Goal: Task Accomplishment & Management: Use online tool/utility

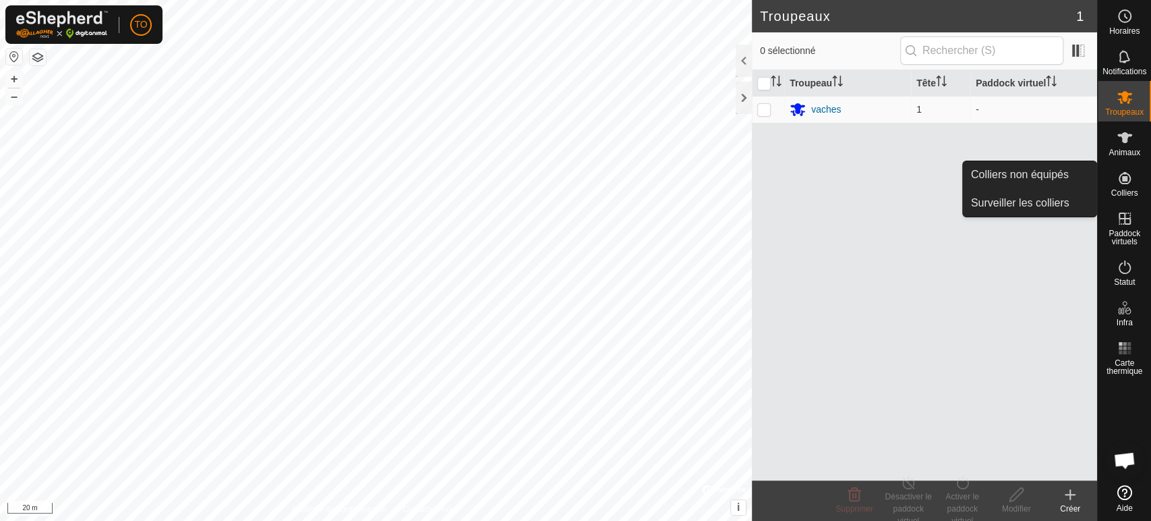
click at [1119, 185] on es-neckbands-svg-icon at bounding box center [1124, 178] width 24 height 22
click at [998, 171] on link "Colliers non équipés" at bounding box center [1029, 174] width 133 height 27
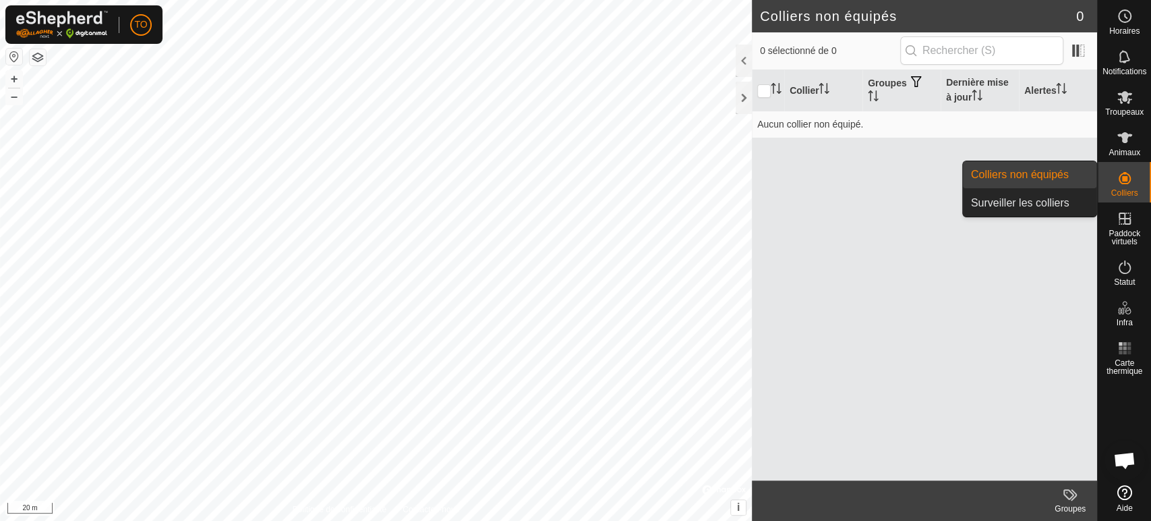
click at [1126, 192] on span "Colliers" at bounding box center [1123, 193] width 27 height 8
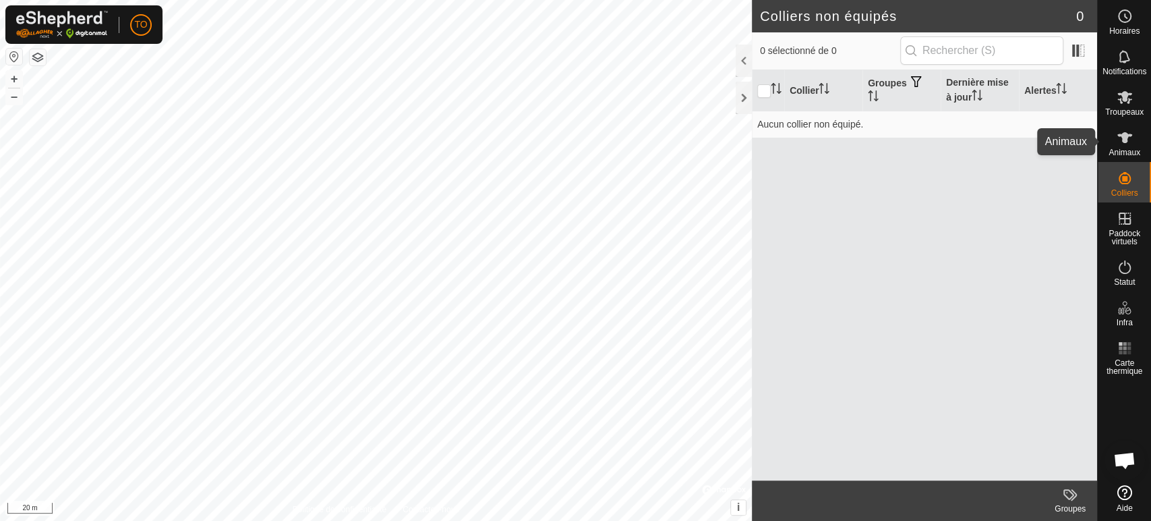
click at [1129, 153] on span "Animaux" at bounding box center [1124, 152] width 32 height 8
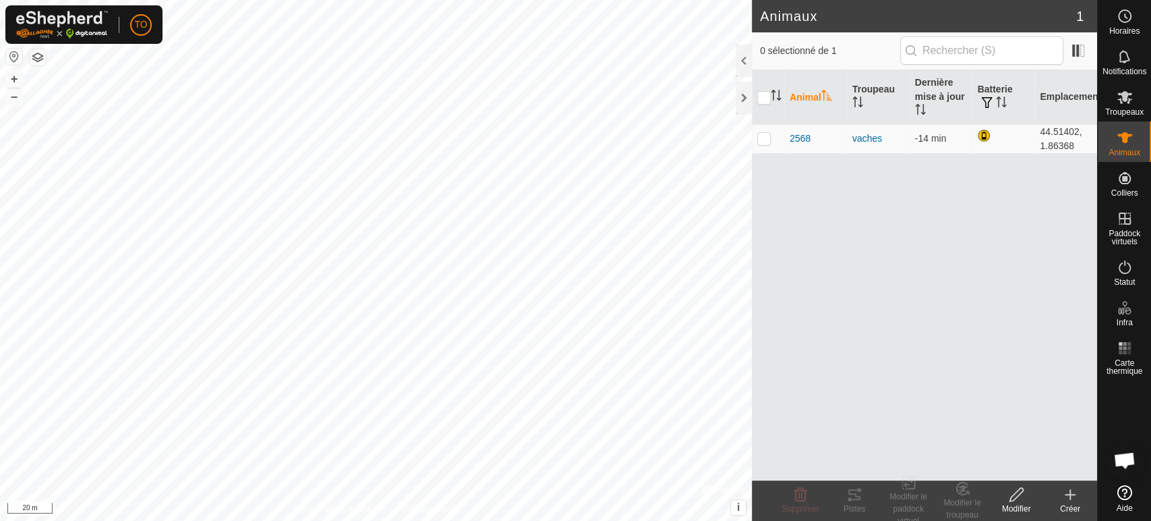
click at [1125, 142] on icon at bounding box center [1124, 137] width 15 height 11
click at [1129, 140] on icon at bounding box center [1125, 137] width 16 height 16
click at [1070, 497] on icon at bounding box center [1070, 493] width 0 height 9
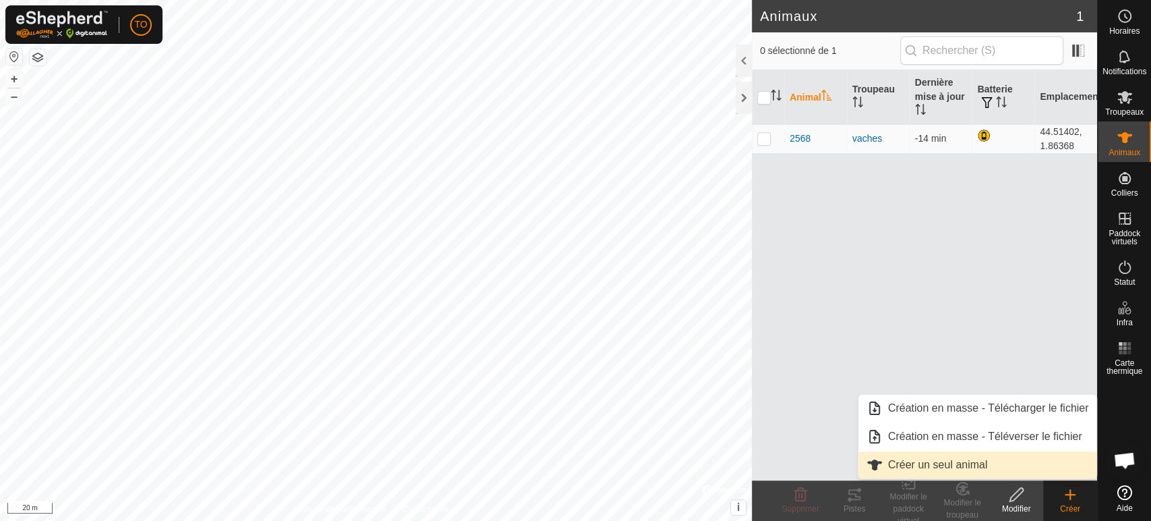
click at [955, 462] on link "Créer un seul animal" at bounding box center [977, 464] width 239 height 27
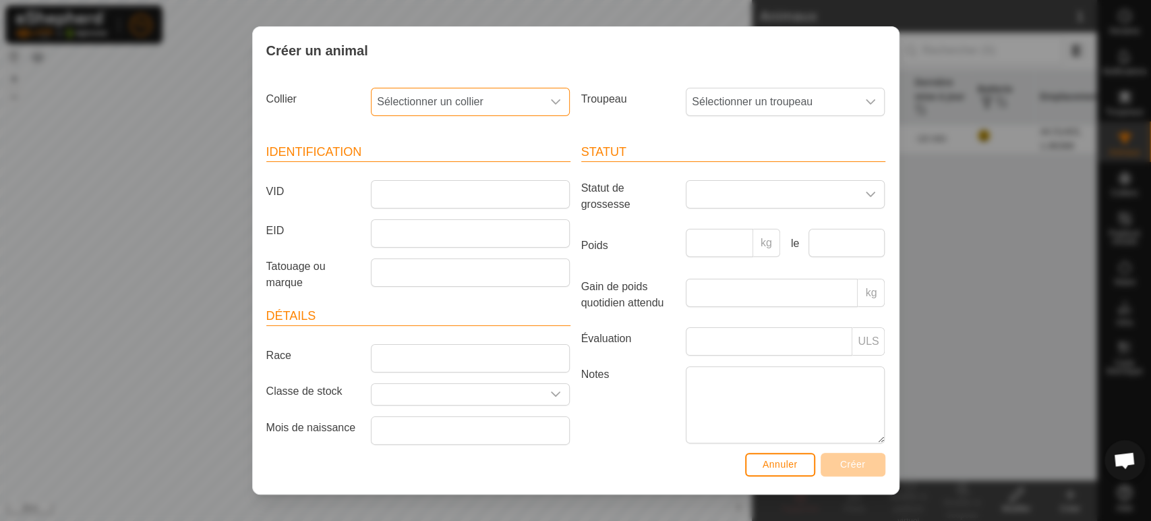
click at [477, 100] on span "Sélectionner un collier" at bounding box center [456, 101] width 171 height 27
click at [781, 467] on span "Annuler" at bounding box center [780, 463] width 35 height 11
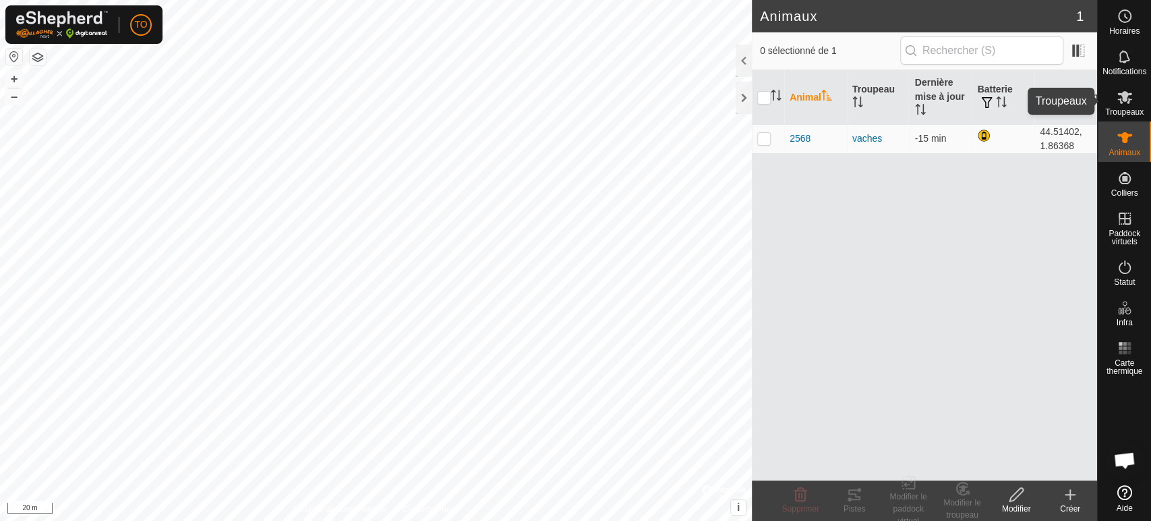
click at [1132, 105] on es-mob-svg-icon at bounding box center [1124, 97] width 24 height 22
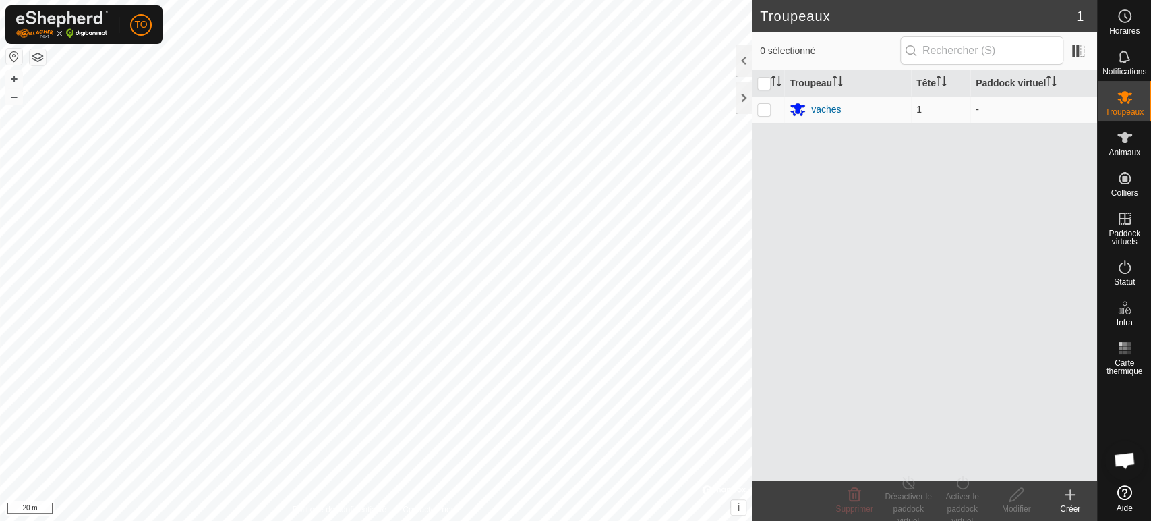
click at [1070, 497] on icon at bounding box center [1070, 493] width 0 height 9
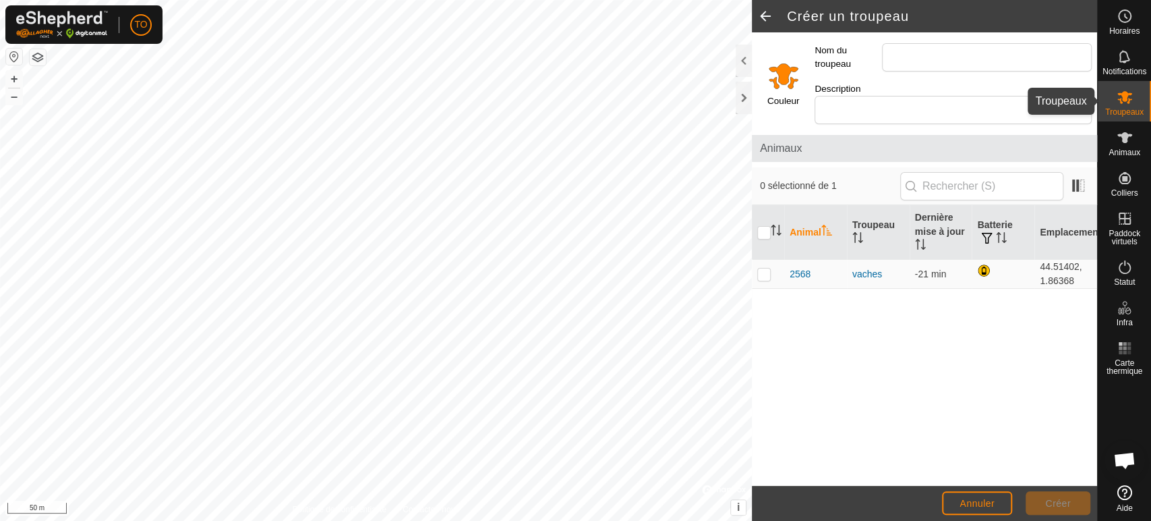
click at [1120, 98] on icon at bounding box center [1124, 97] width 15 height 13
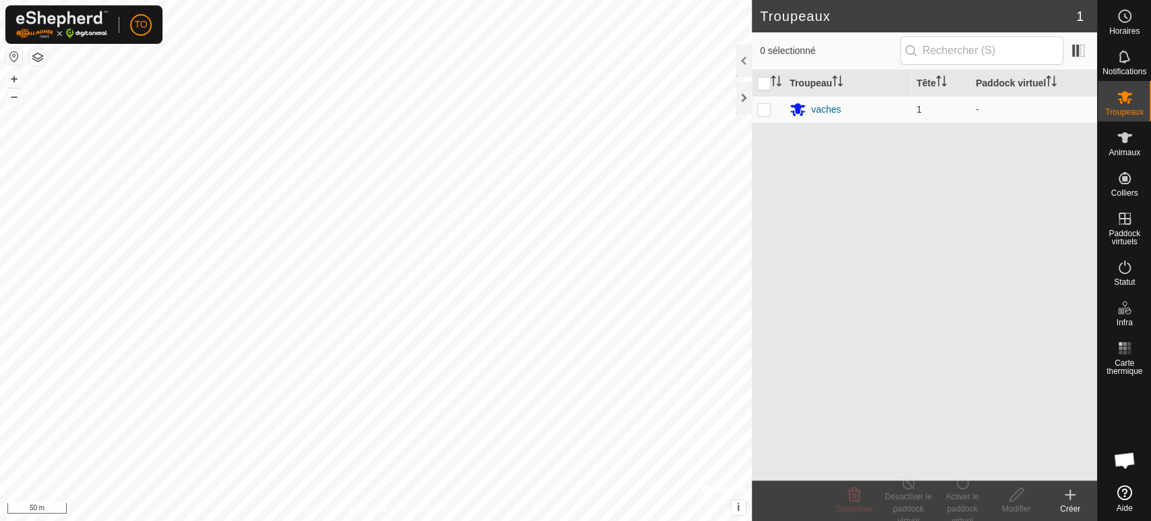
click at [1070, 489] on icon at bounding box center [1070, 494] width 16 height 16
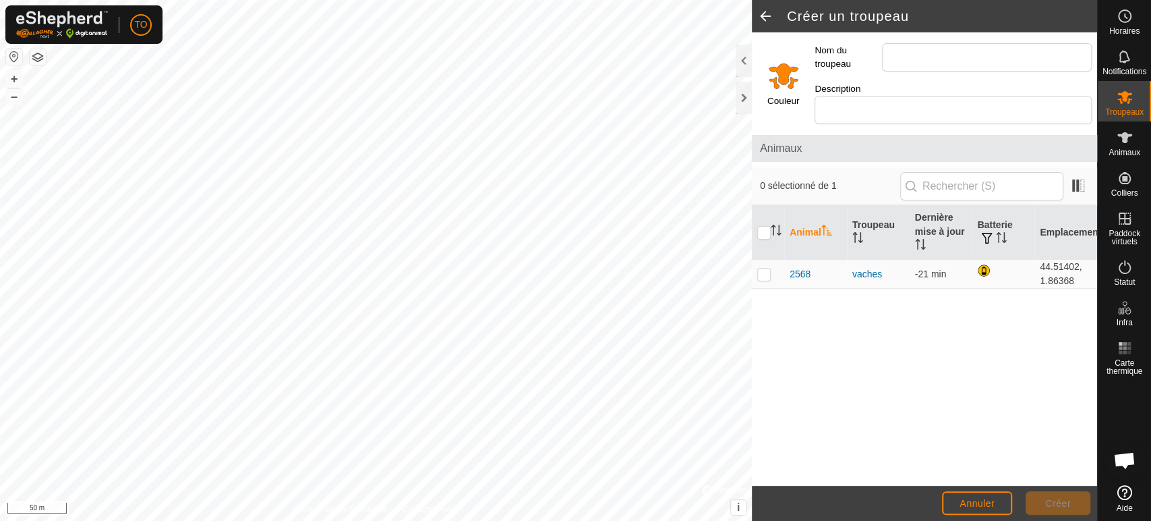
click at [778, 63] on input "Select a color" at bounding box center [783, 75] width 32 height 32
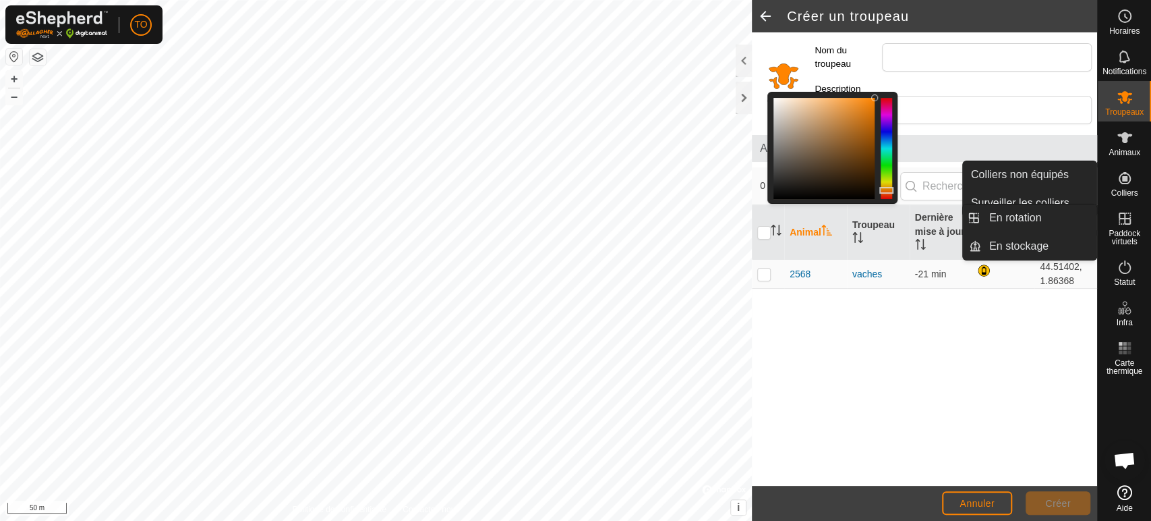
click at [1125, 228] on es-virtualpaddocks-svg-icon at bounding box center [1124, 219] width 24 height 22
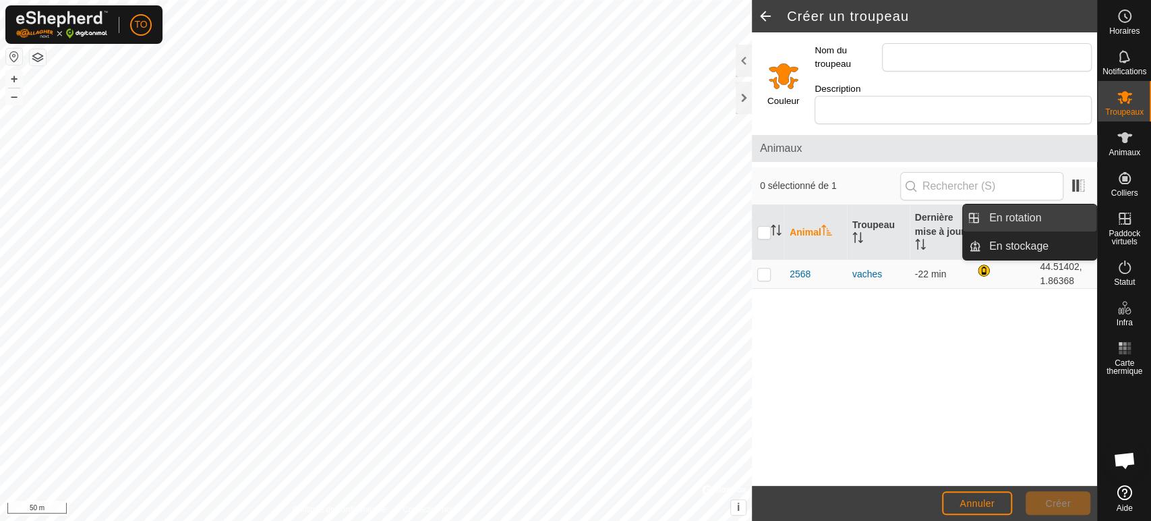
click at [1032, 220] on link "En rotation" at bounding box center [1038, 217] width 115 height 27
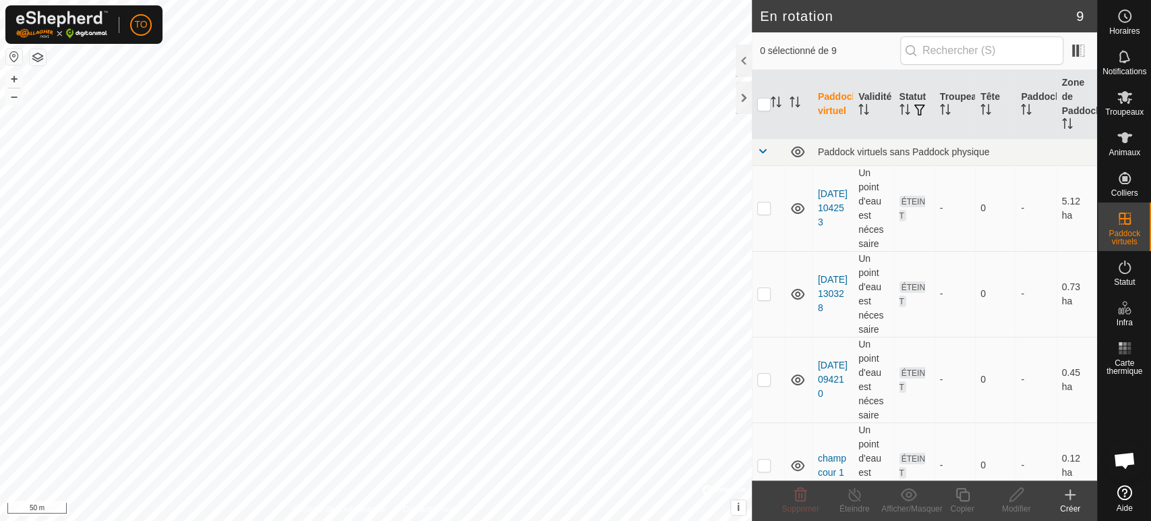
click at [1070, 494] on icon at bounding box center [1069, 494] width 9 height 0
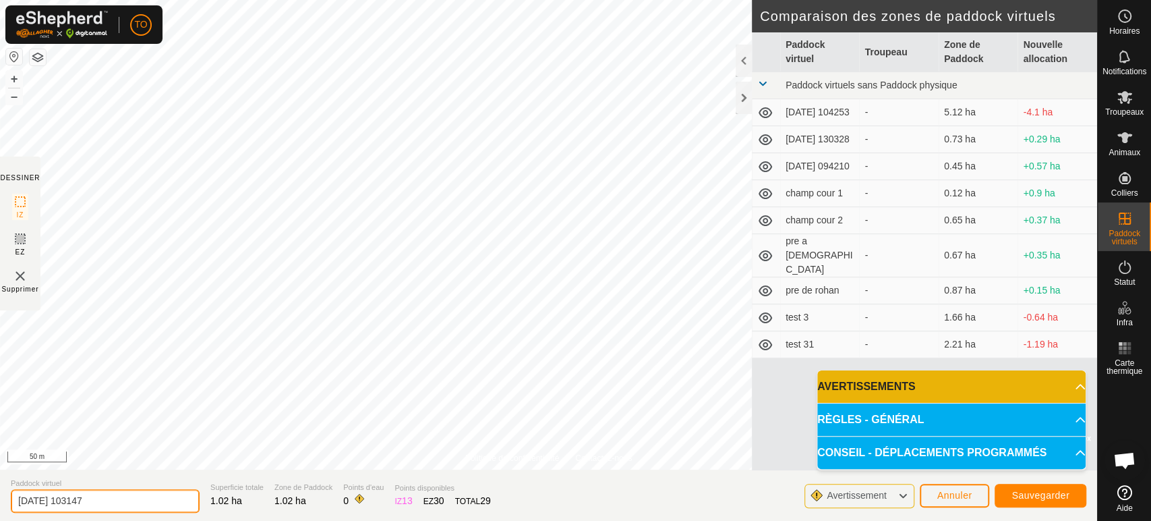
click at [135, 499] on input "[DATE] 103147" at bounding box center [105, 501] width 189 height 24
type input "2"
type input "t"
type input "pierres et terres"
click at [1029, 489] on button "Sauvegarder" at bounding box center [1040, 495] width 92 height 24
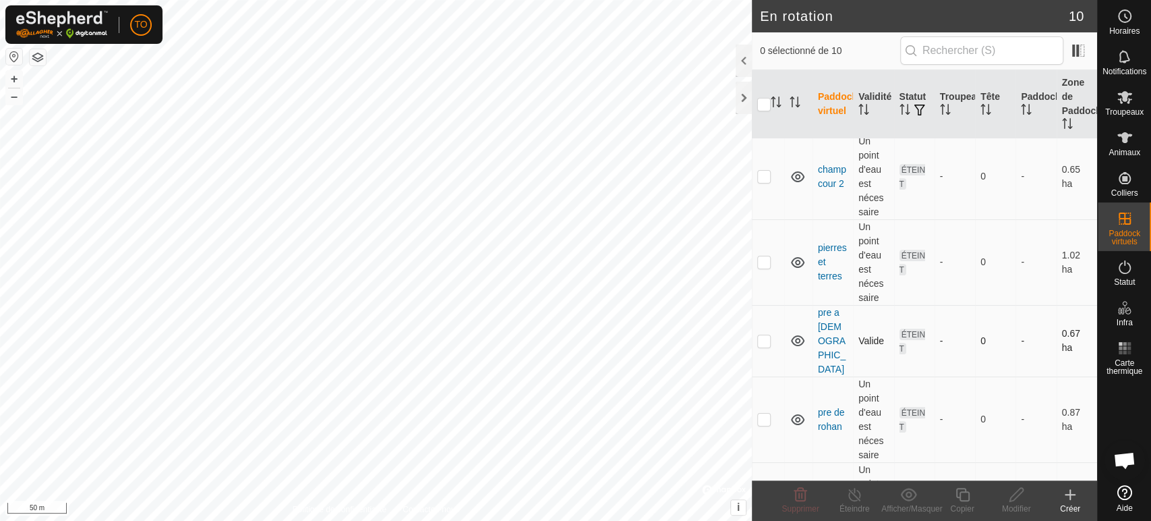
scroll to position [498, 0]
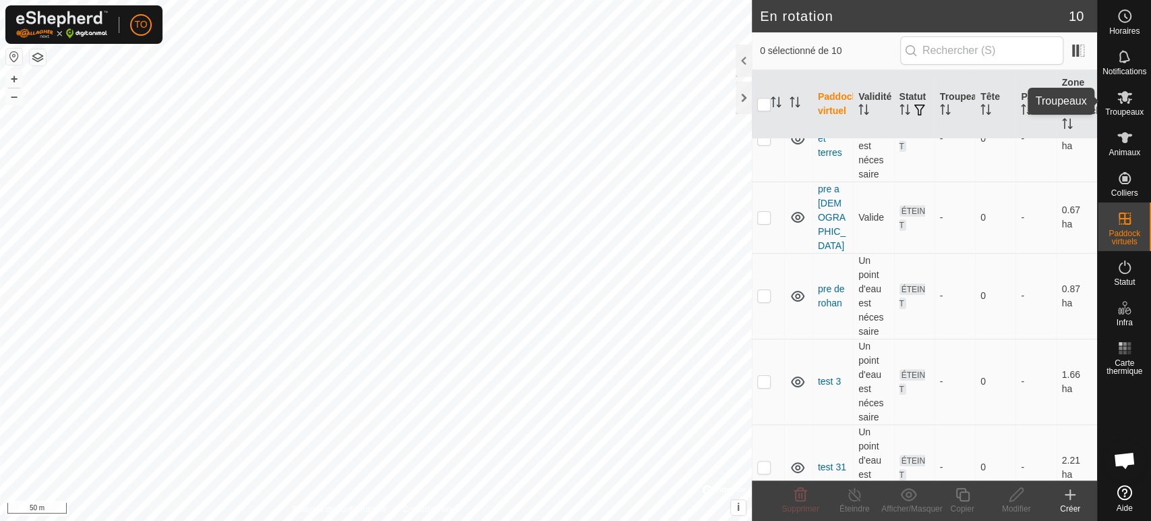
click at [1127, 98] on icon at bounding box center [1125, 97] width 16 height 16
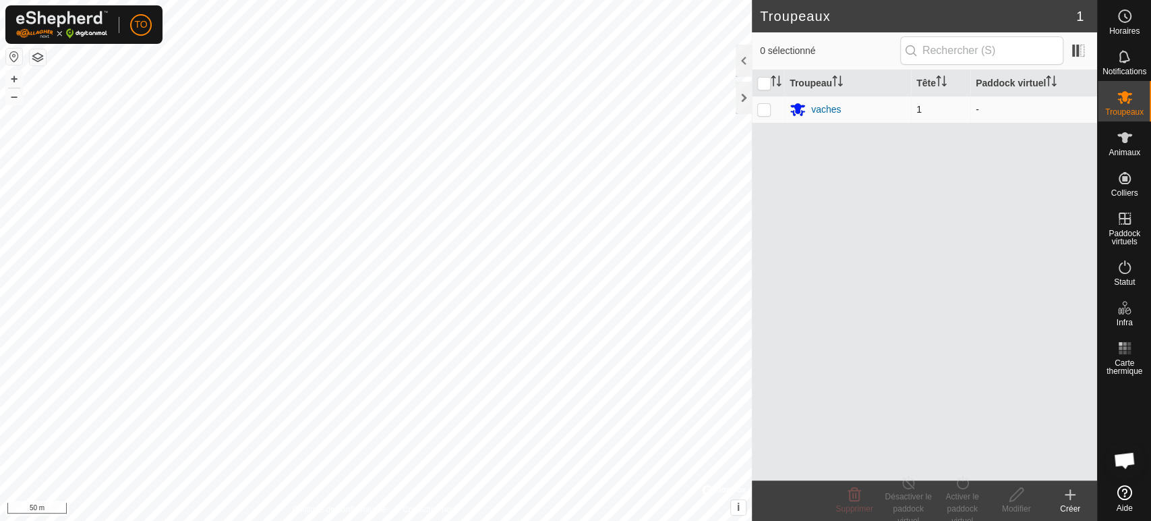
click at [761, 109] on p-checkbox at bounding box center [763, 109] width 13 height 11
checkbox input "true"
click at [964, 494] on div "Activer le paddock virtuel" at bounding box center [962, 508] width 54 height 36
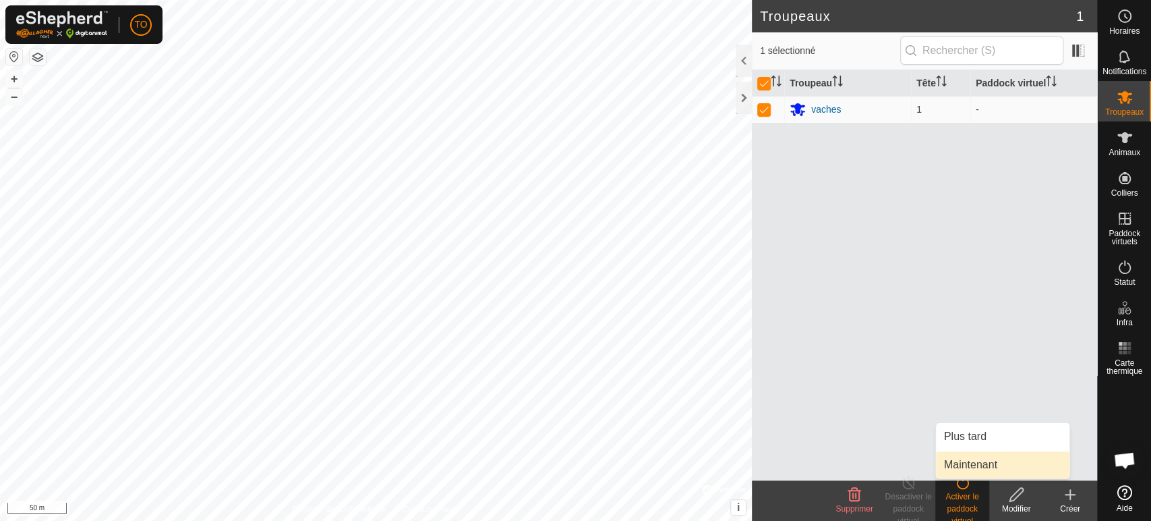
click at [992, 465] on link "Maintenant" at bounding box center [1002, 464] width 133 height 27
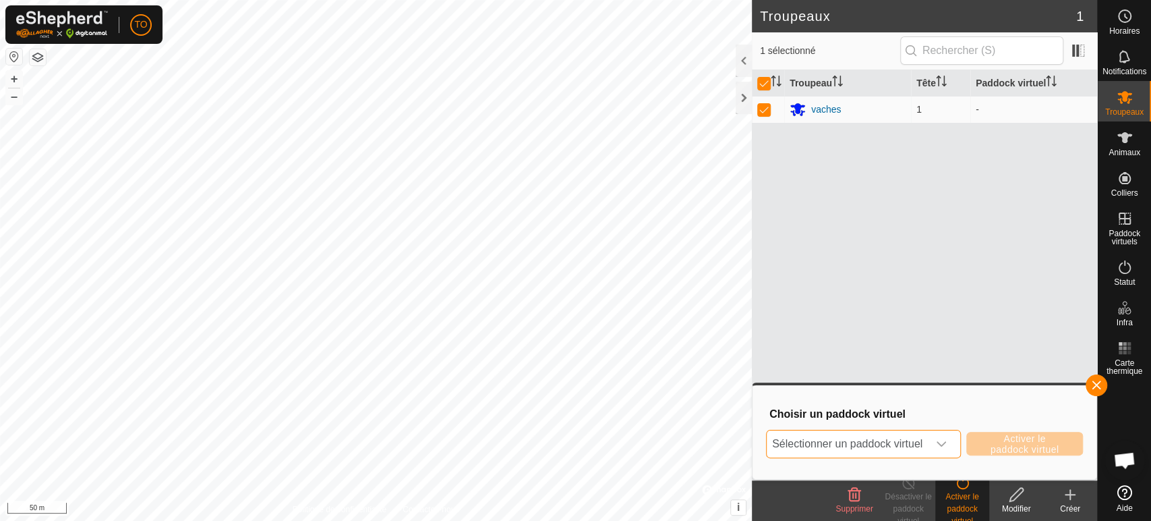
click at [911, 444] on span "Sélectionner un paddock virtuel" at bounding box center [847, 443] width 161 height 27
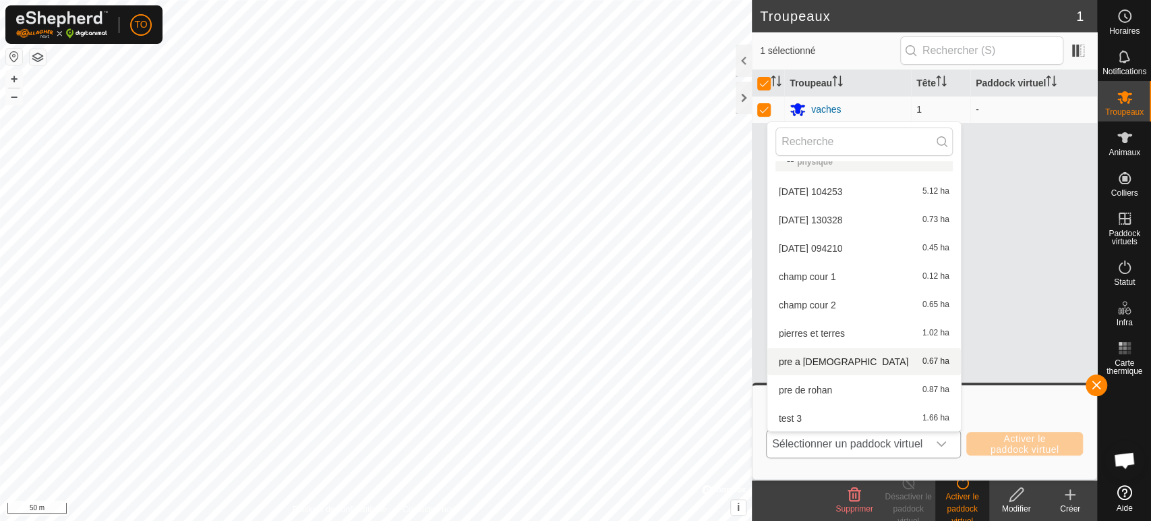
scroll to position [51, 0]
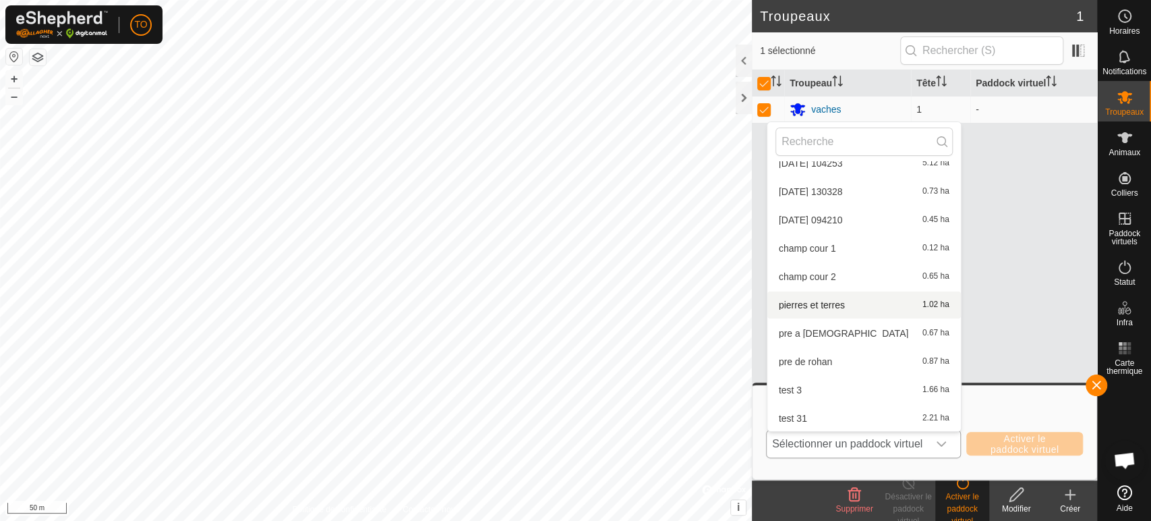
click at [845, 304] on li "pierres et terres 1.02 ha" at bounding box center [864, 304] width 194 height 27
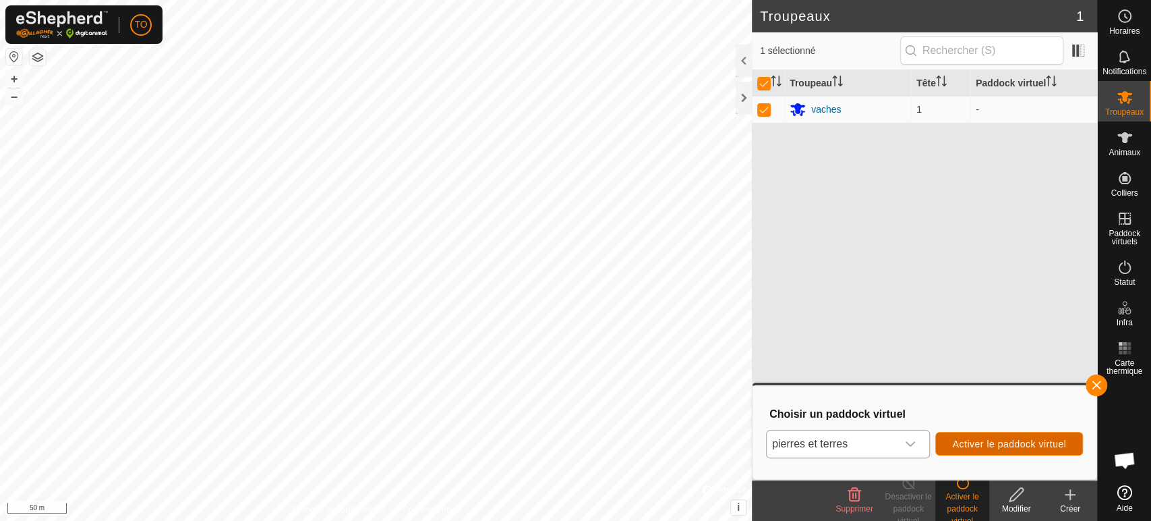
click at [1004, 444] on span "Activer le paddock virtuel" at bounding box center [1009, 443] width 114 height 11
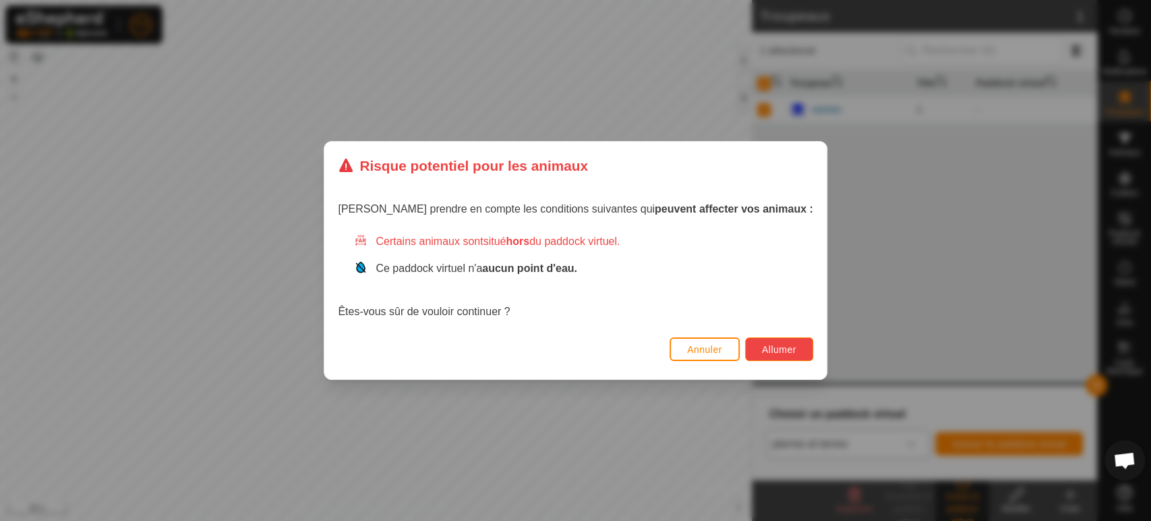
click at [764, 351] on span "Allumer" at bounding box center [779, 349] width 34 height 11
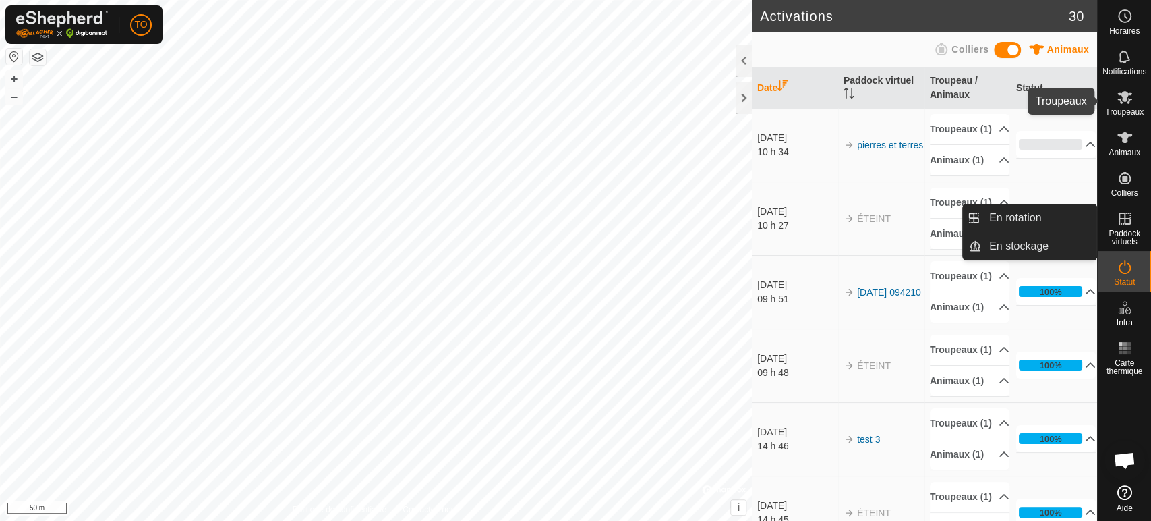
click at [1131, 103] on icon at bounding box center [1125, 97] width 16 height 16
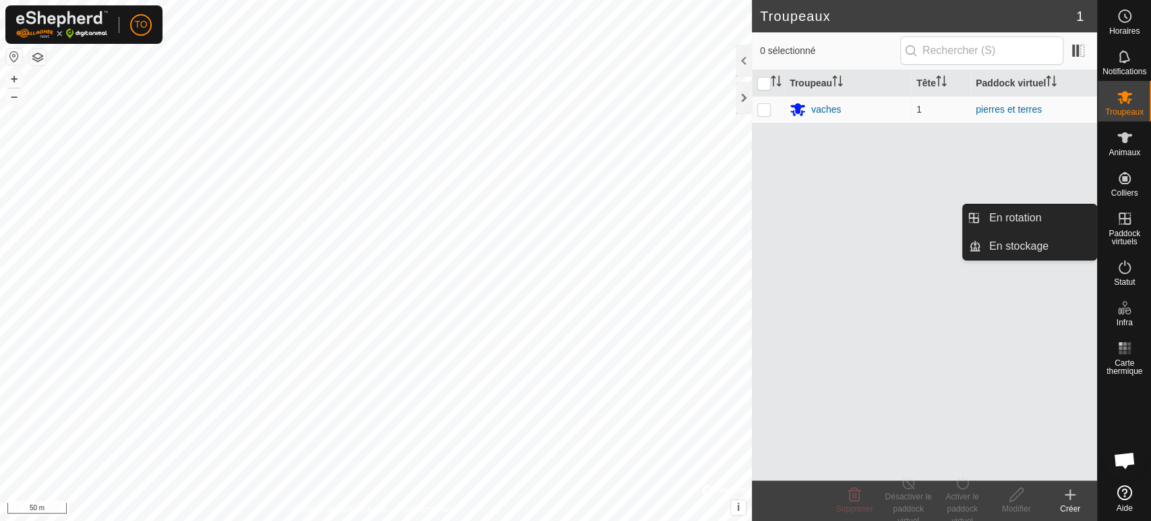
click at [1127, 230] on span "Paddock virtuels" at bounding box center [1124, 237] width 47 height 16
click at [1045, 214] on link "En rotation" at bounding box center [1038, 217] width 115 height 27
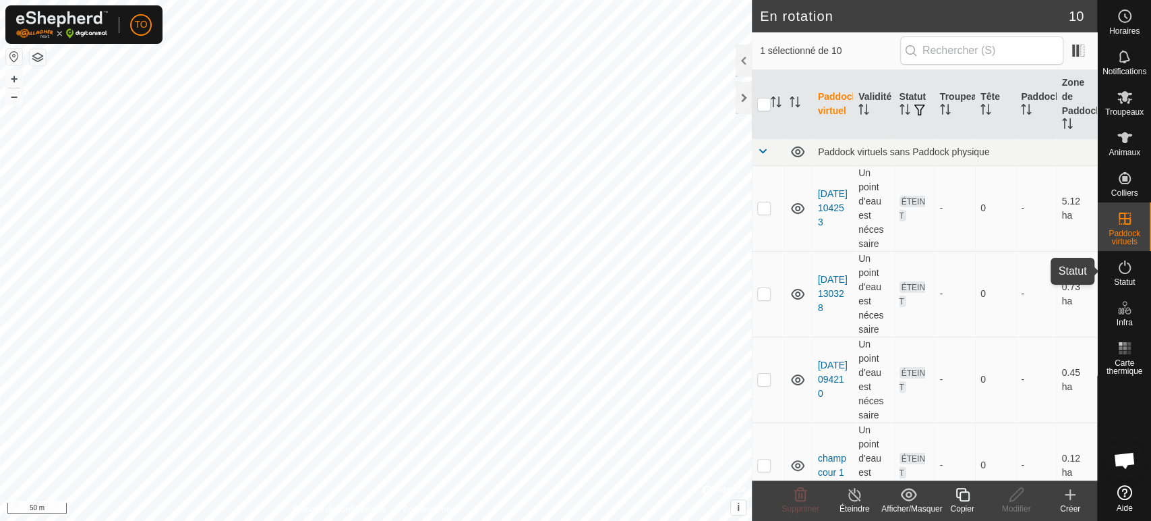
click at [1122, 270] on icon at bounding box center [1125, 267] width 16 height 16
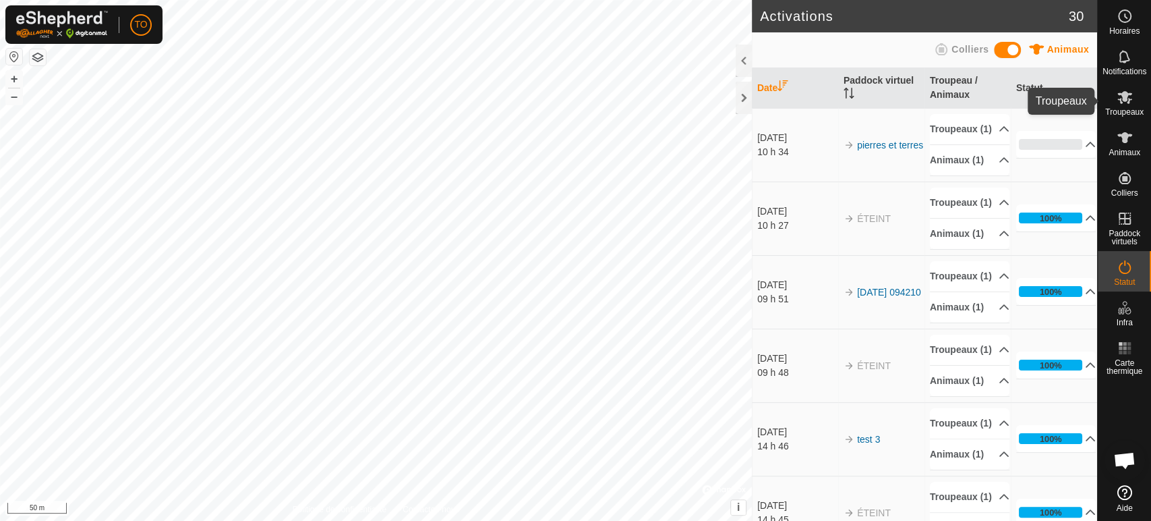
click at [1120, 106] on es-mob-svg-icon at bounding box center [1124, 97] width 24 height 22
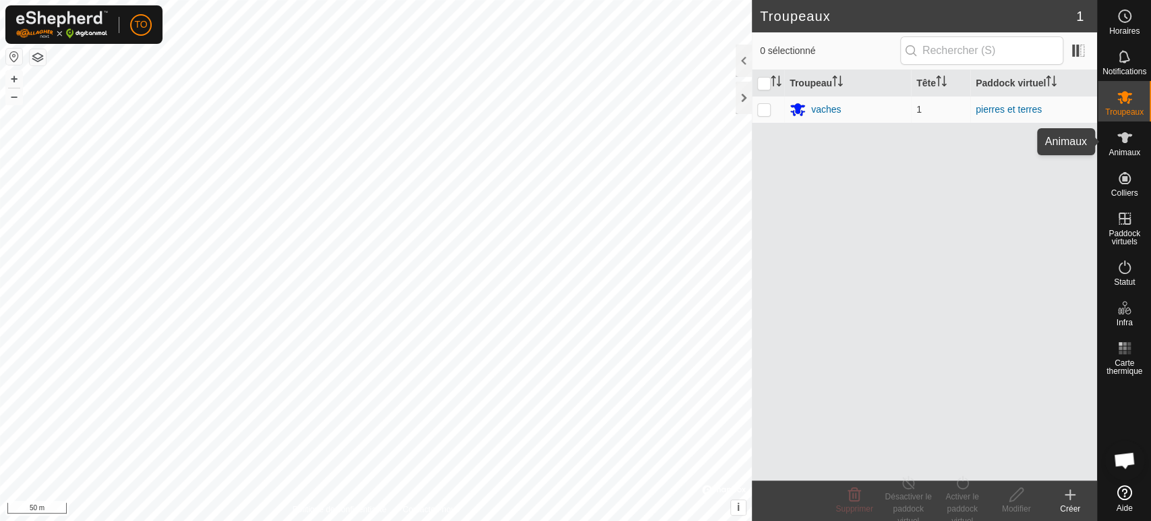
click at [1128, 138] on icon at bounding box center [1125, 137] width 16 height 16
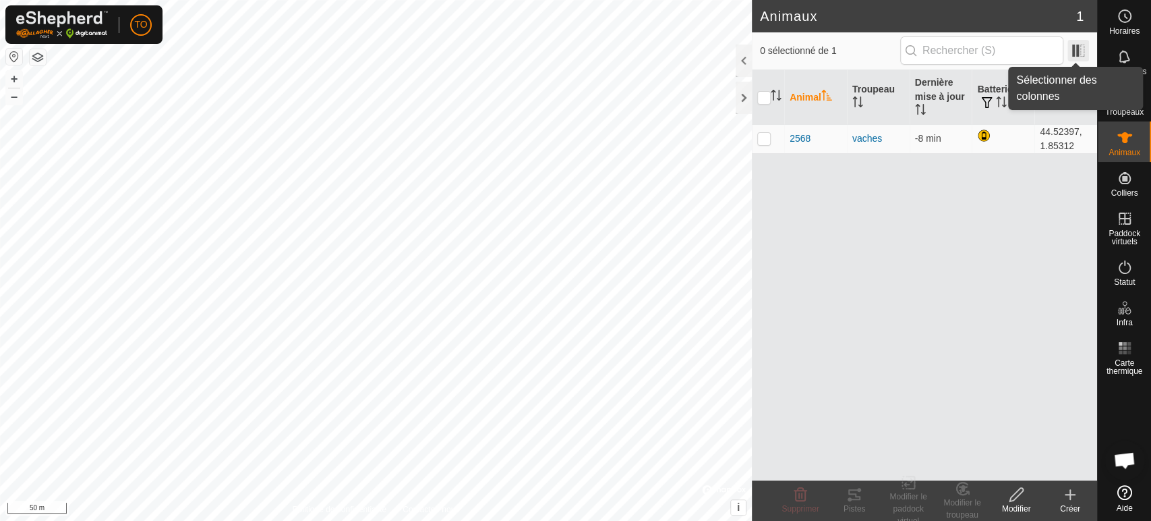
click at [1075, 51] on span at bounding box center [1078, 51] width 22 height 22
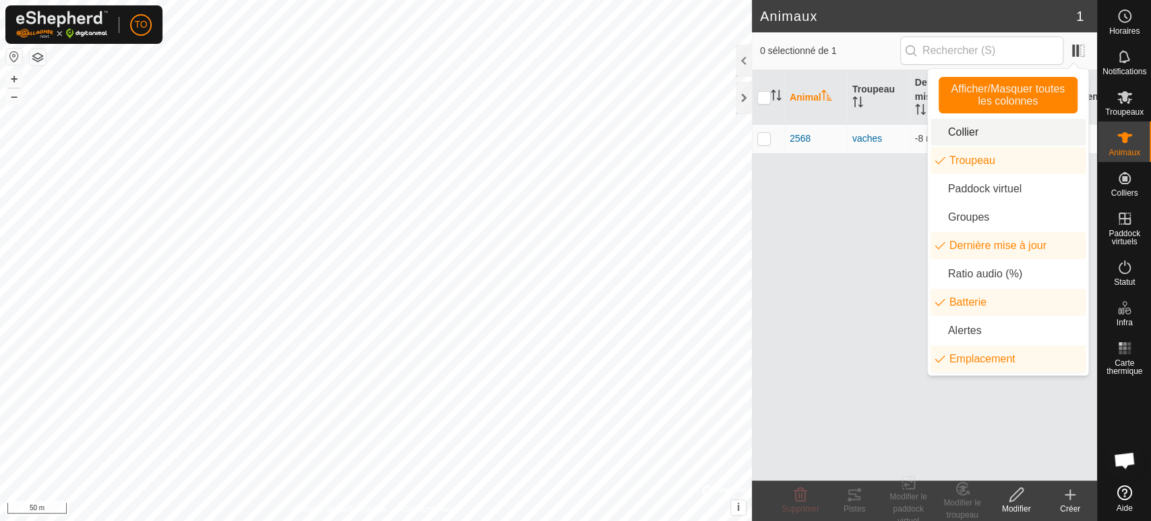
click at [968, 130] on li "Collier" at bounding box center [1007, 132] width 155 height 27
click at [960, 125] on li "Collier" at bounding box center [1007, 132] width 155 height 27
click at [983, 193] on li "Paddock virtuel" at bounding box center [1007, 188] width 155 height 27
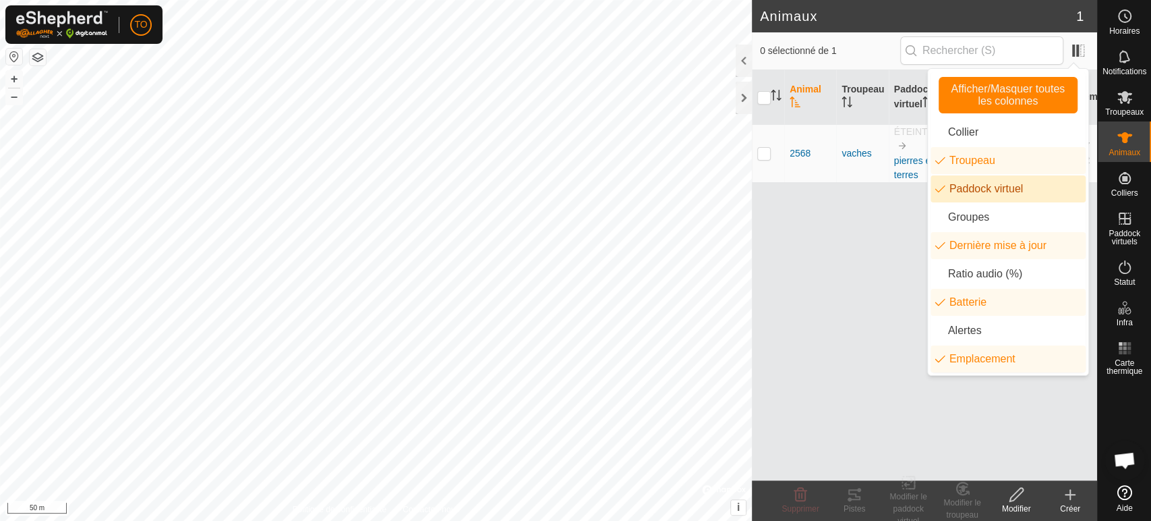
click at [974, 195] on li "Paddock virtuel" at bounding box center [1007, 188] width 155 height 27
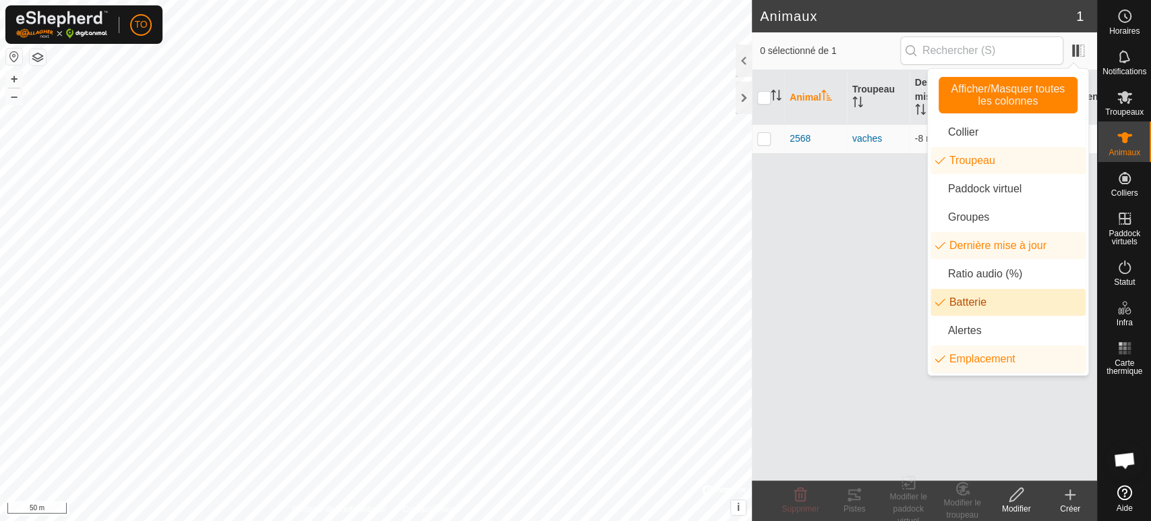
click at [885, 318] on div "Animal Troupeau Dernière mise à jour Batterie Emplacement 2568 vaches -8 min 44…" at bounding box center [924, 275] width 345 height 410
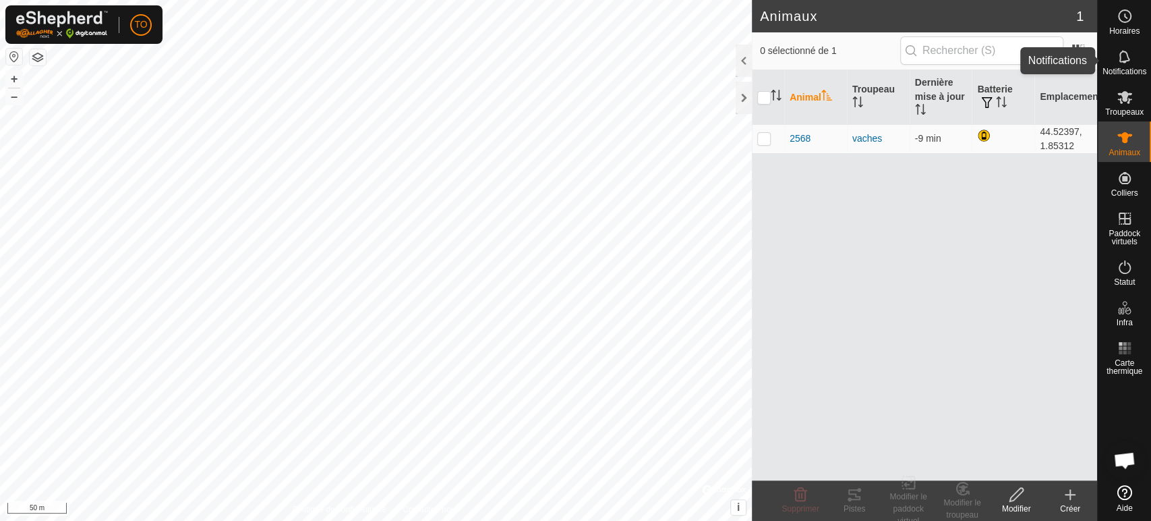
click at [1118, 63] on icon at bounding box center [1125, 57] width 16 height 16
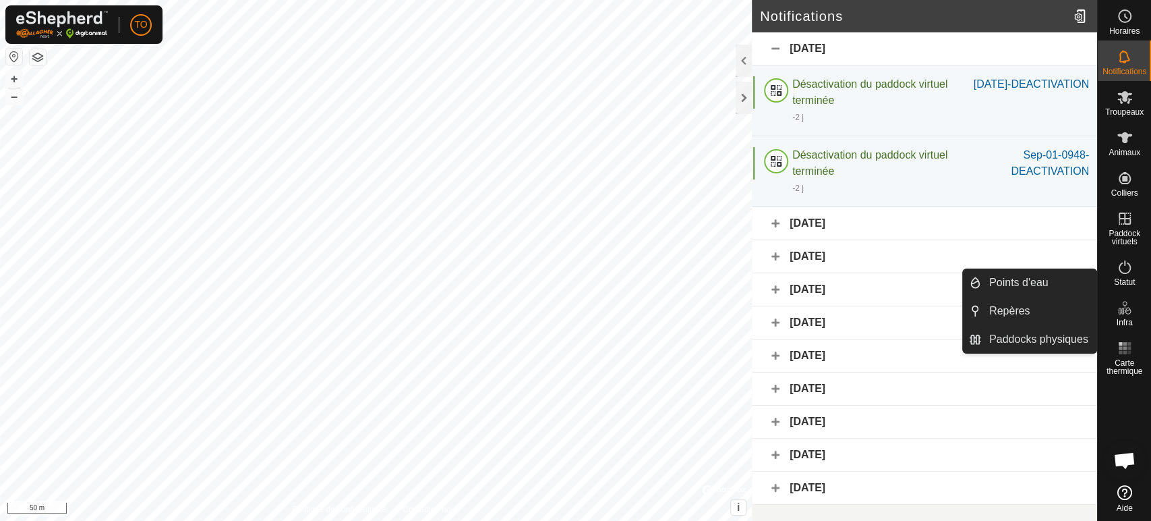
click at [1129, 318] on span "Infra" at bounding box center [1124, 322] width 16 height 8
click at [1019, 284] on link "Points d'eau" at bounding box center [1038, 282] width 115 height 27
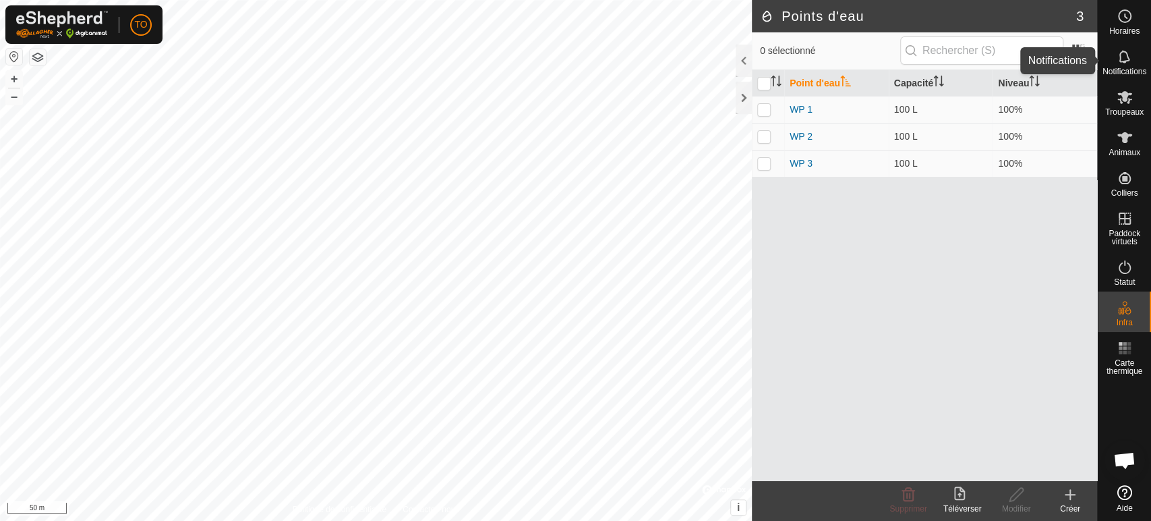
click at [1127, 66] on es-notification-svg-icon at bounding box center [1124, 57] width 24 height 22
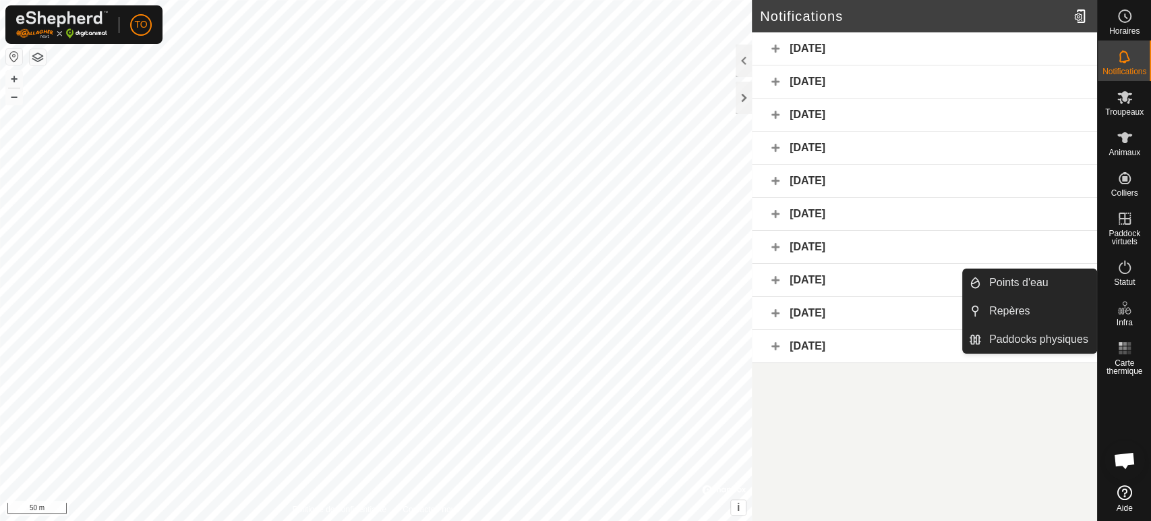
click at [1121, 311] on icon at bounding box center [1120, 310] width 7 height 7
click at [1019, 309] on link "Repères" at bounding box center [1038, 310] width 115 height 27
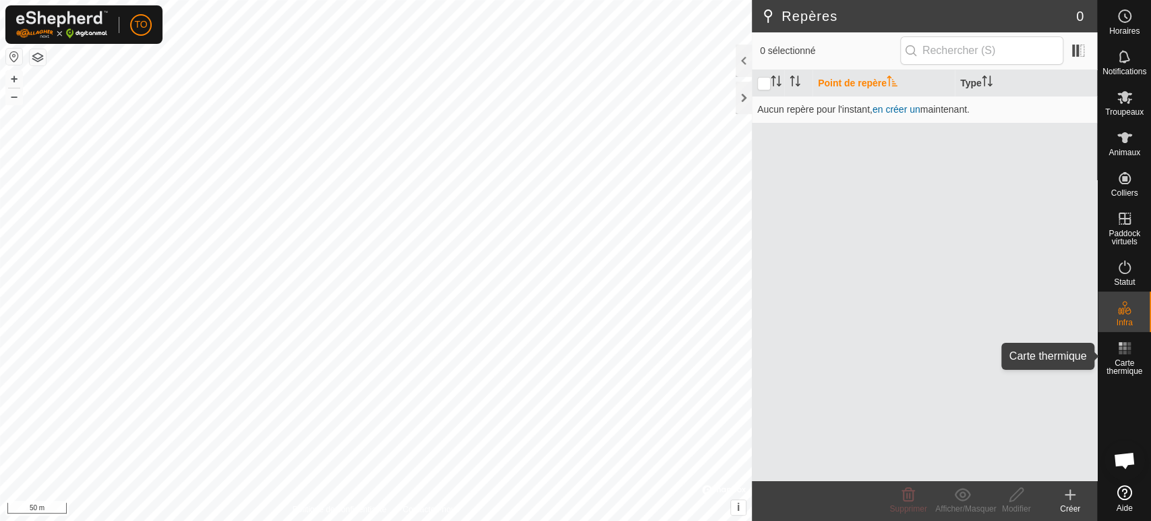
click at [1126, 354] on icon at bounding box center [1125, 348] width 16 height 16
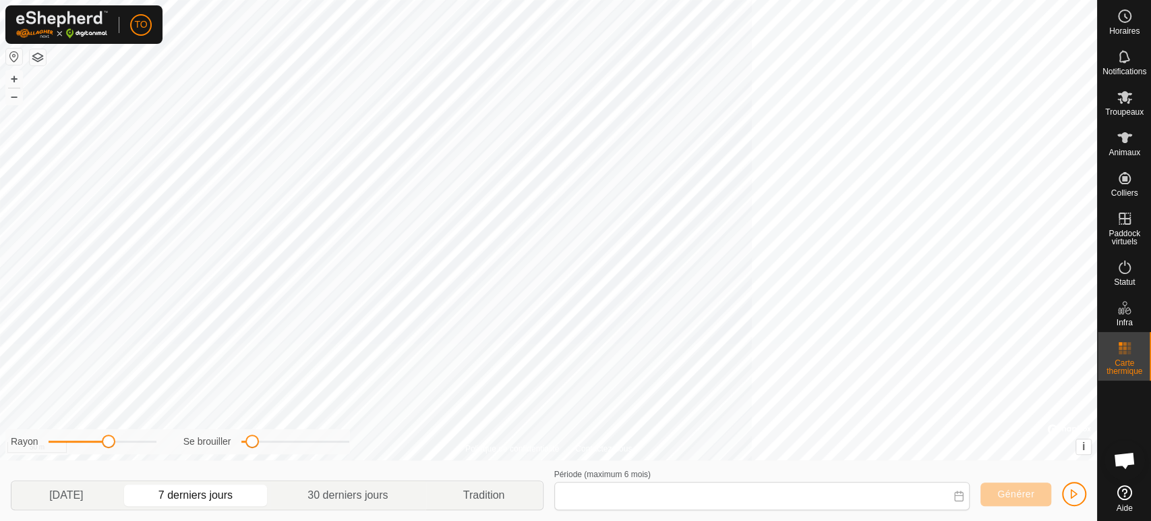
type input "[DATE] - [DATE]"
click at [40, 58] on button "button" at bounding box center [38, 57] width 16 height 16
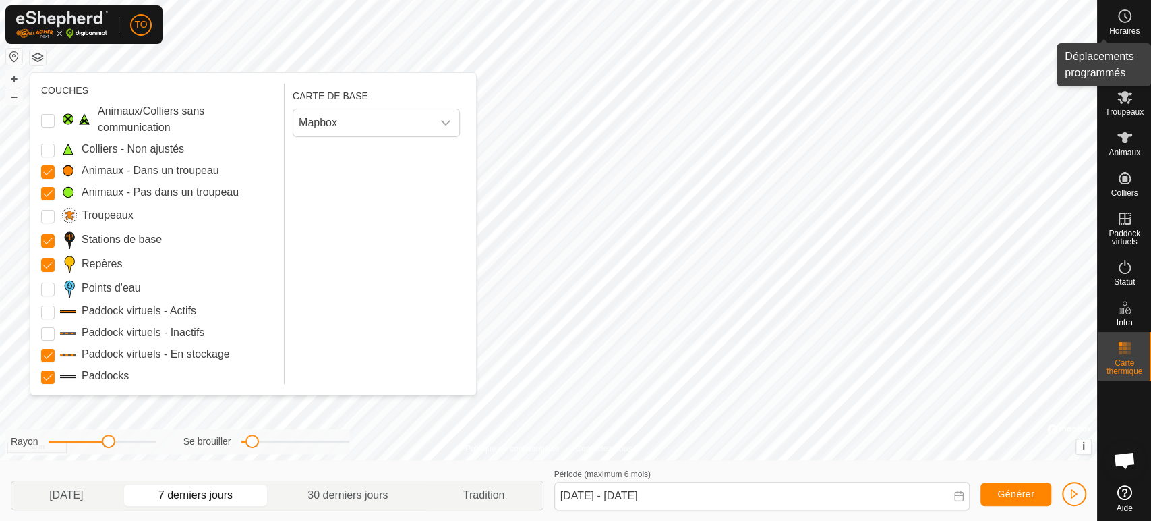
click at [1131, 18] on icon at bounding box center [1125, 16] width 16 height 16
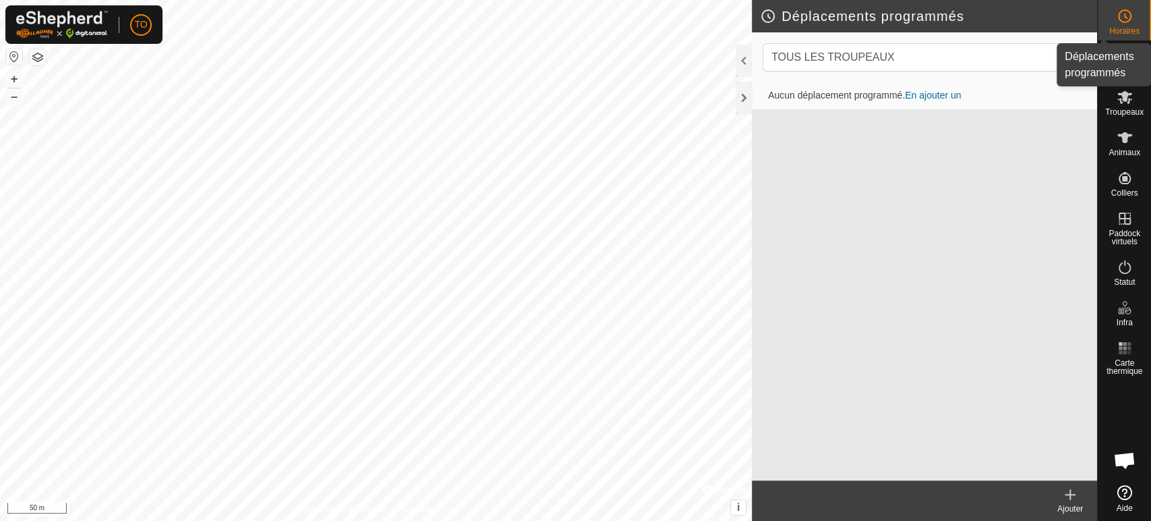
click at [1127, 27] on span "Horaires" at bounding box center [1124, 31] width 30 height 8
